Goal: Check status: Check status

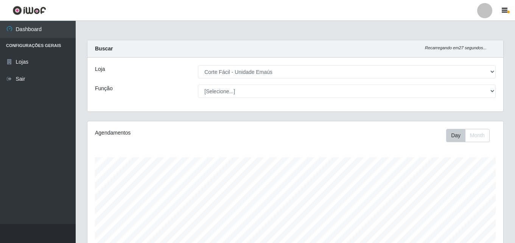
select select "201"
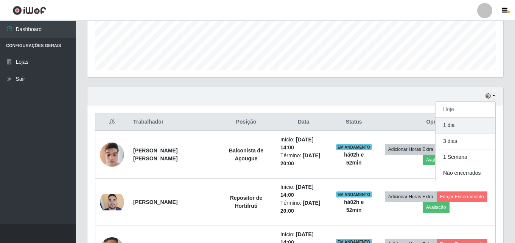
scroll to position [157, 416]
click at [450, 130] on button "1 dia" at bounding box center [466, 125] width 60 height 16
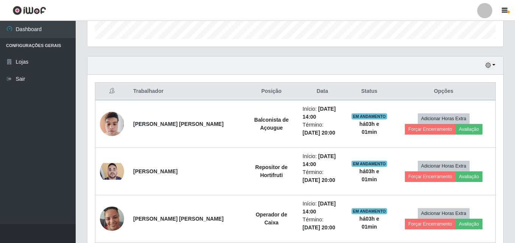
scroll to position [229, 0]
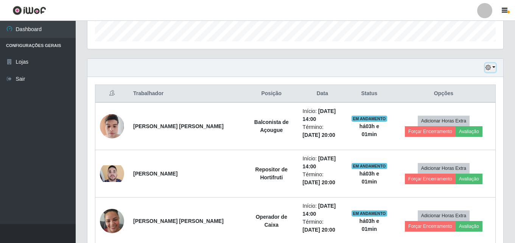
click at [492, 67] on button "button" at bounding box center [490, 67] width 11 height 9
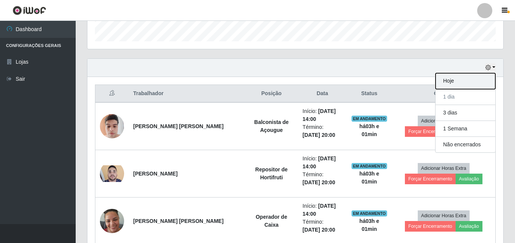
click at [463, 82] on button "Hoje" at bounding box center [466, 81] width 60 height 16
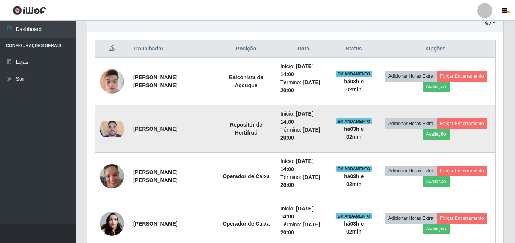
scroll to position [239, 0]
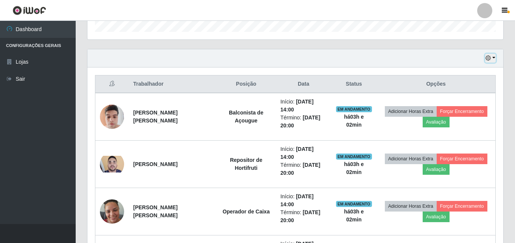
click at [491, 57] on icon "button" at bounding box center [488, 57] width 5 height 5
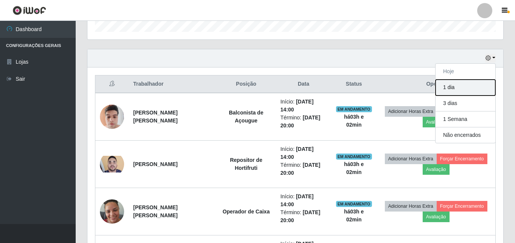
click at [453, 86] on button "1 dia" at bounding box center [466, 87] width 60 height 16
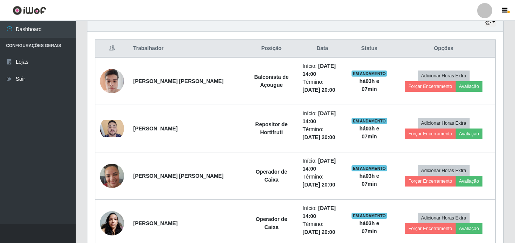
scroll to position [201, 0]
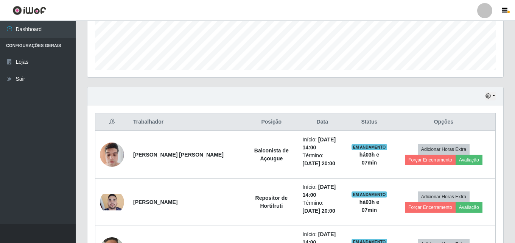
click at [496, 95] on div "Hoje 1 dia 3 dias 1 Semana Não encerrados" at bounding box center [295, 96] width 416 height 18
click at [493, 95] on button "button" at bounding box center [490, 96] width 11 height 9
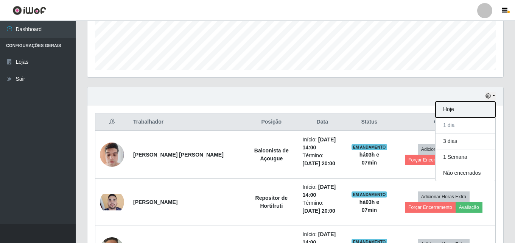
click at [458, 110] on button "Hoje" at bounding box center [466, 109] width 60 height 16
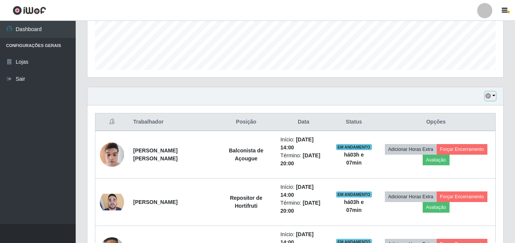
click at [491, 98] on icon "button" at bounding box center [488, 95] width 5 height 5
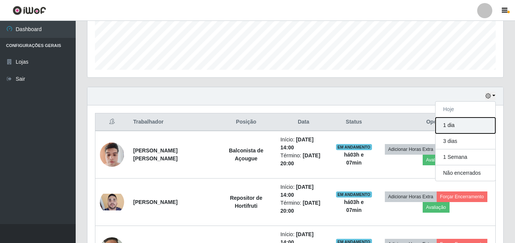
click at [454, 128] on button "1 dia" at bounding box center [466, 125] width 60 height 16
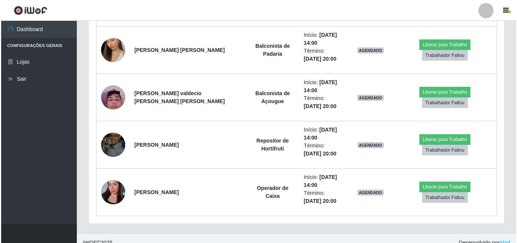
scroll to position [646, 0]
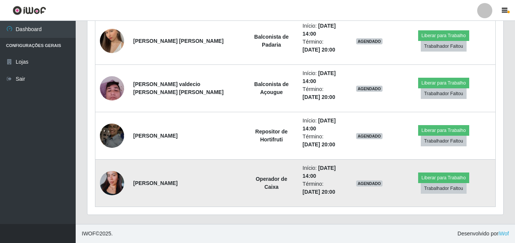
click at [111, 179] on img at bounding box center [112, 182] width 24 height 43
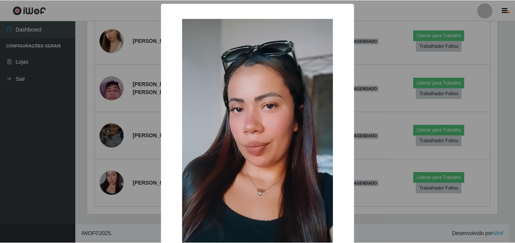
scroll to position [76, 0]
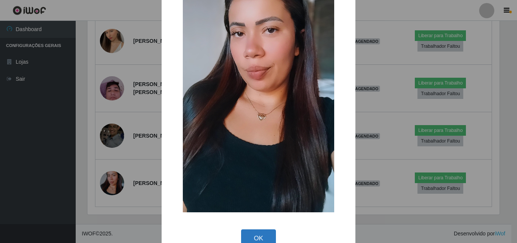
click at [254, 239] on button "OK" at bounding box center [258, 238] width 35 height 18
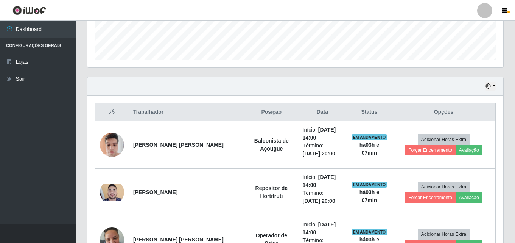
scroll to position [154, 0]
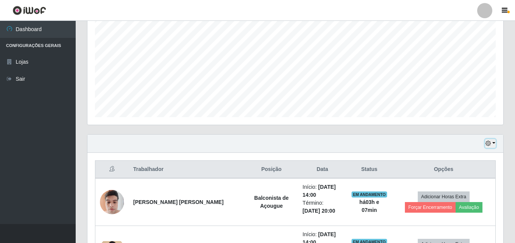
click at [486, 144] on icon "button" at bounding box center [488, 142] width 5 height 5
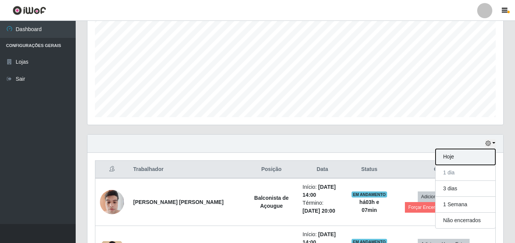
click at [455, 154] on button "Hoje" at bounding box center [466, 157] width 60 height 16
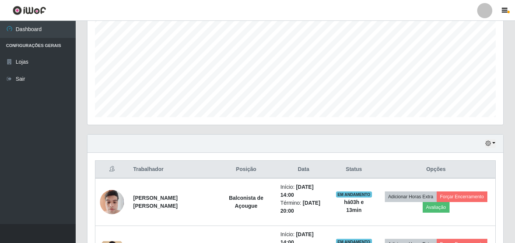
scroll to position [192, 0]
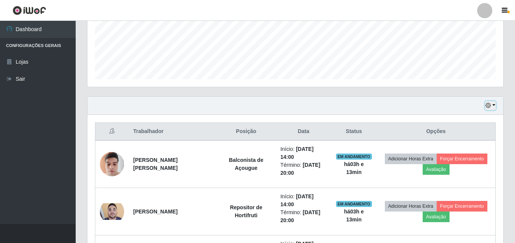
click at [485, 107] on button "button" at bounding box center [490, 105] width 11 height 9
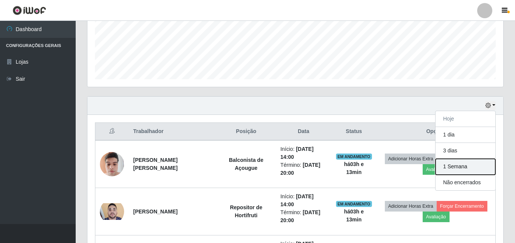
drag, startPoint x: 460, startPoint y: 165, endPoint x: 457, endPoint y: 152, distance: 13.6
click at [459, 165] on button "1 Semana" at bounding box center [466, 167] width 60 height 16
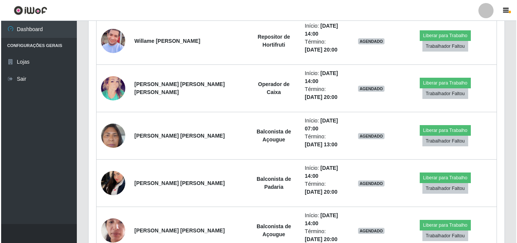
scroll to position [987, 0]
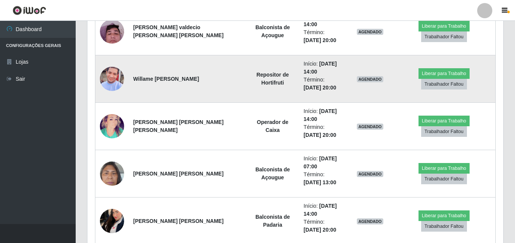
click at [115, 81] on img at bounding box center [112, 78] width 24 height 54
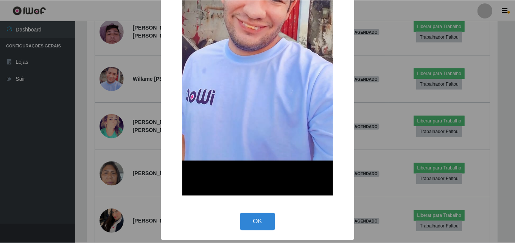
scroll to position [163, 0]
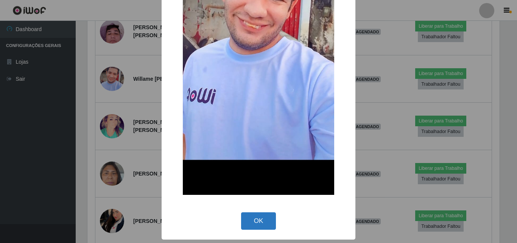
click at [251, 221] on button "OK" at bounding box center [258, 221] width 35 height 18
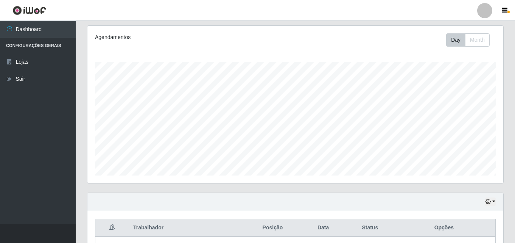
scroll to position [189, 0]
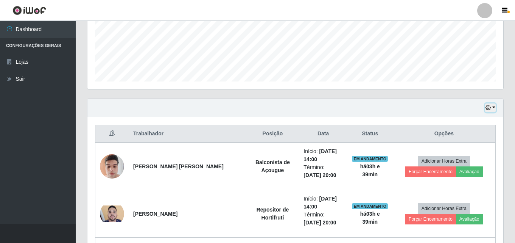
click at [489, 109] on icon "button" at bounding box center [488, 107] width 5 height 5
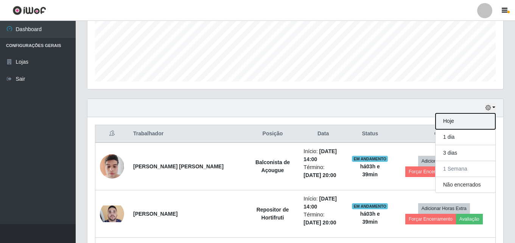
click at [448, 126] on button "Hoje" at bounding box center [466, 121] width 60 height 16
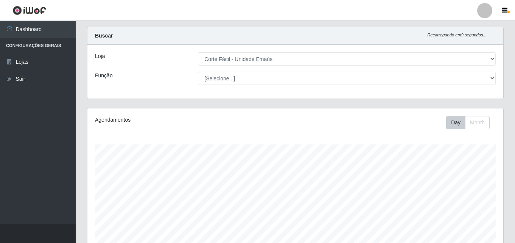
scroll to position [0, 0]
